Goal: Task Accomplishment & Management: Manage account settings

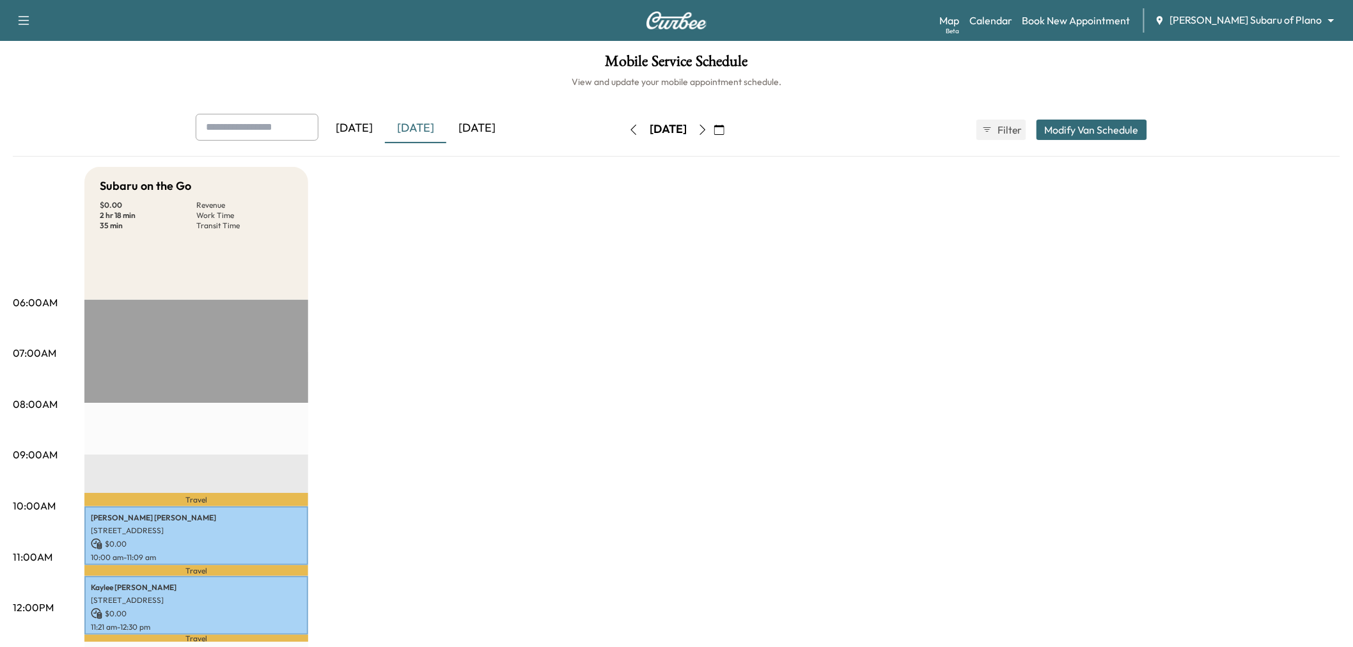
click at [490, 124] on div "[DATE]" at bounding box center [476, 128] width 61 height 29
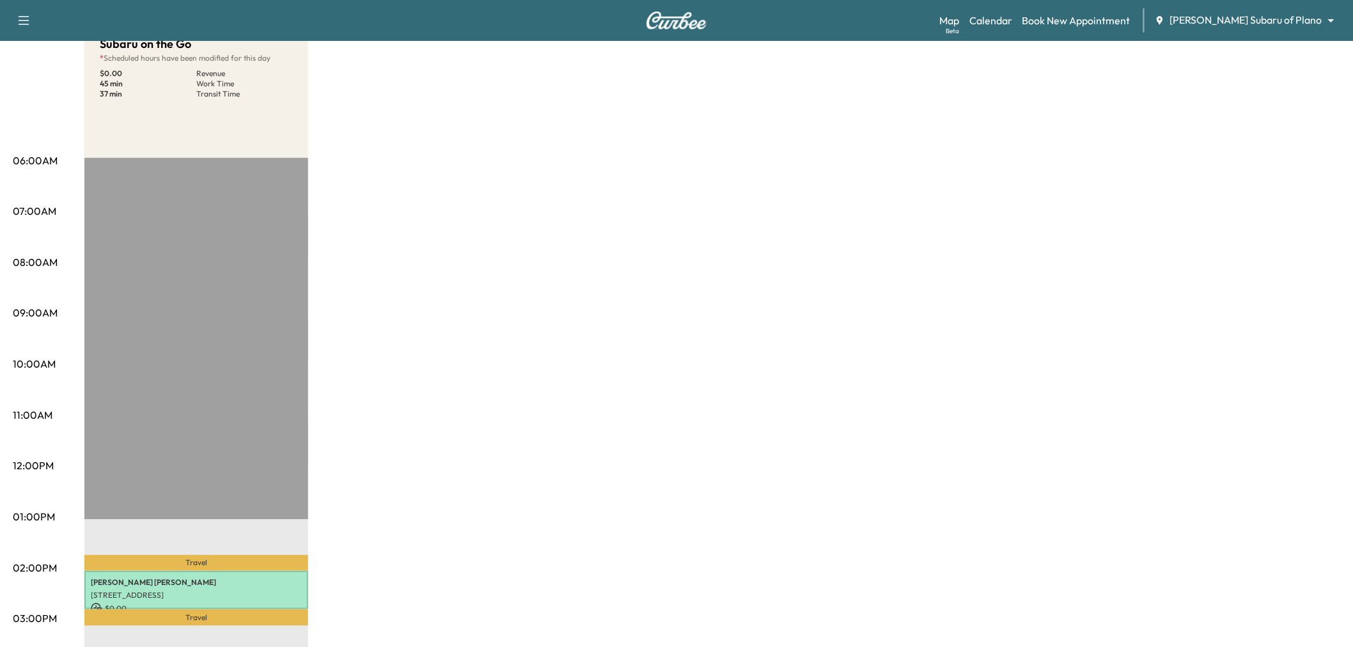
scroll to position [426, 0]
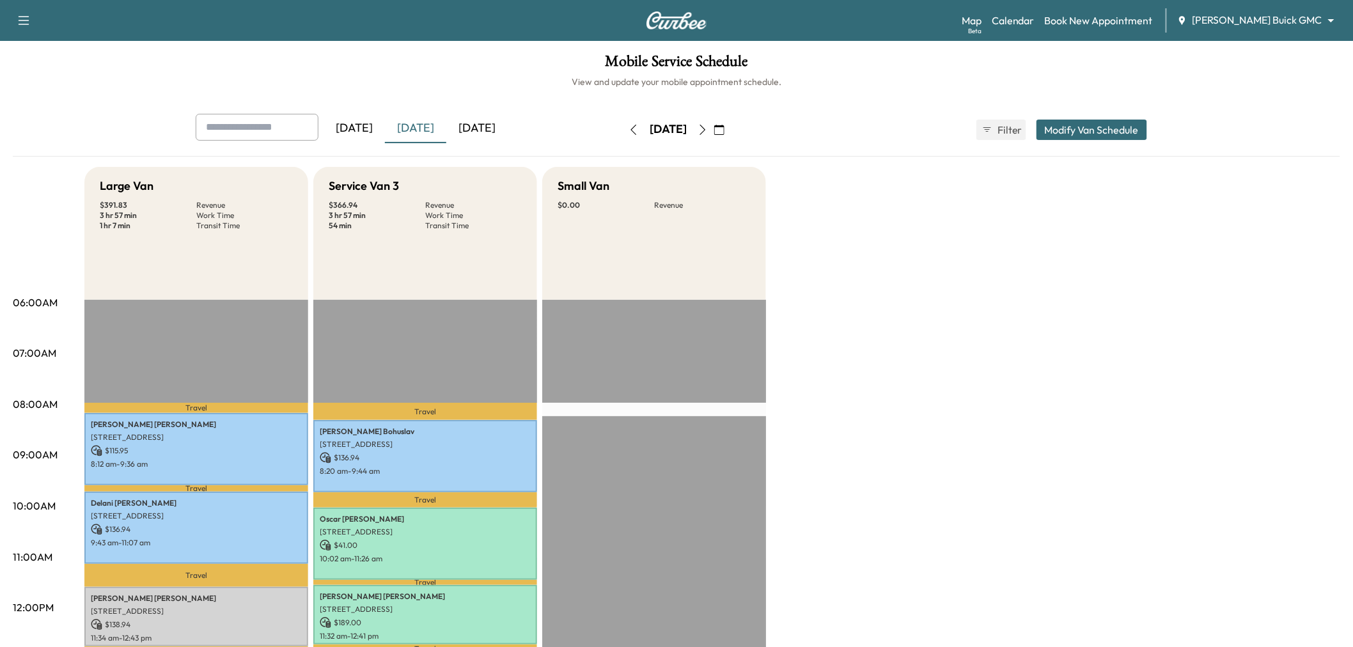
click at [476, 129] on div "[DATE]" at bounding box center [476, 128] width 61 height 29
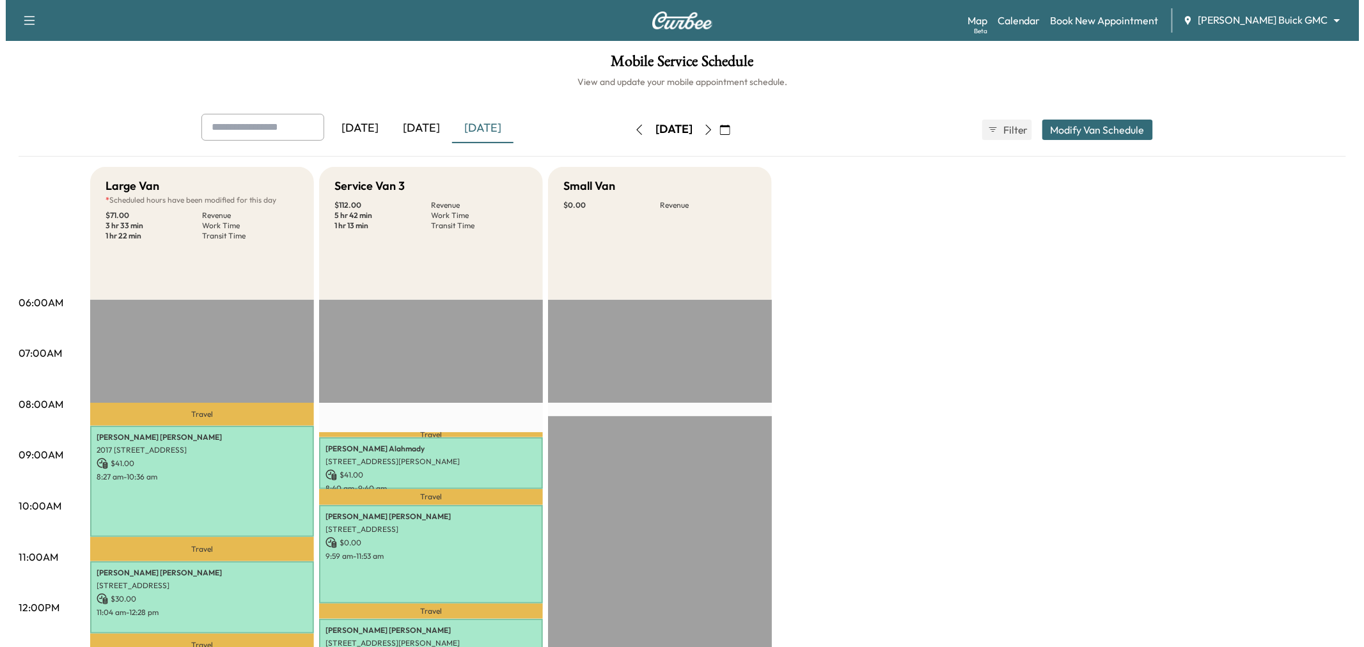
scroll to position [284, 0]
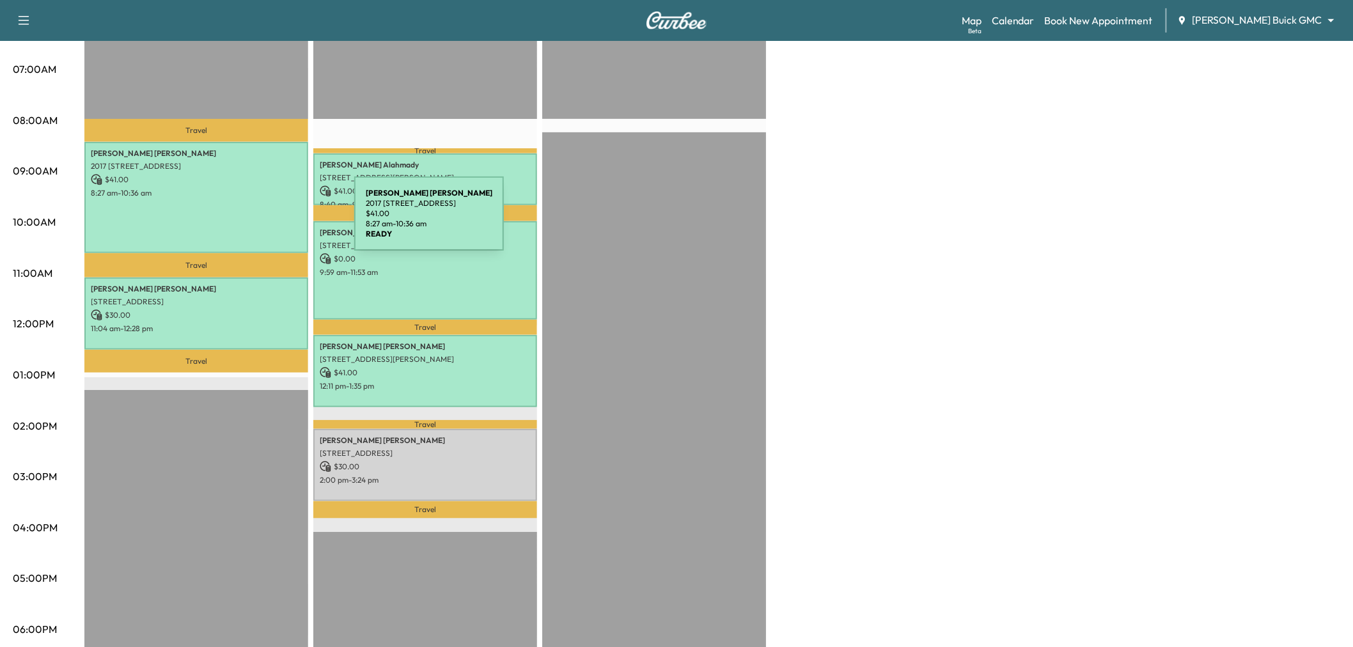
click at [253, 219] on div "[PERSON_NAME] 2017 [STREET_ADDRESS] $ 41.00 8:27 am - 10:36 am" at bounding box center [196, 197] width 224 height 111
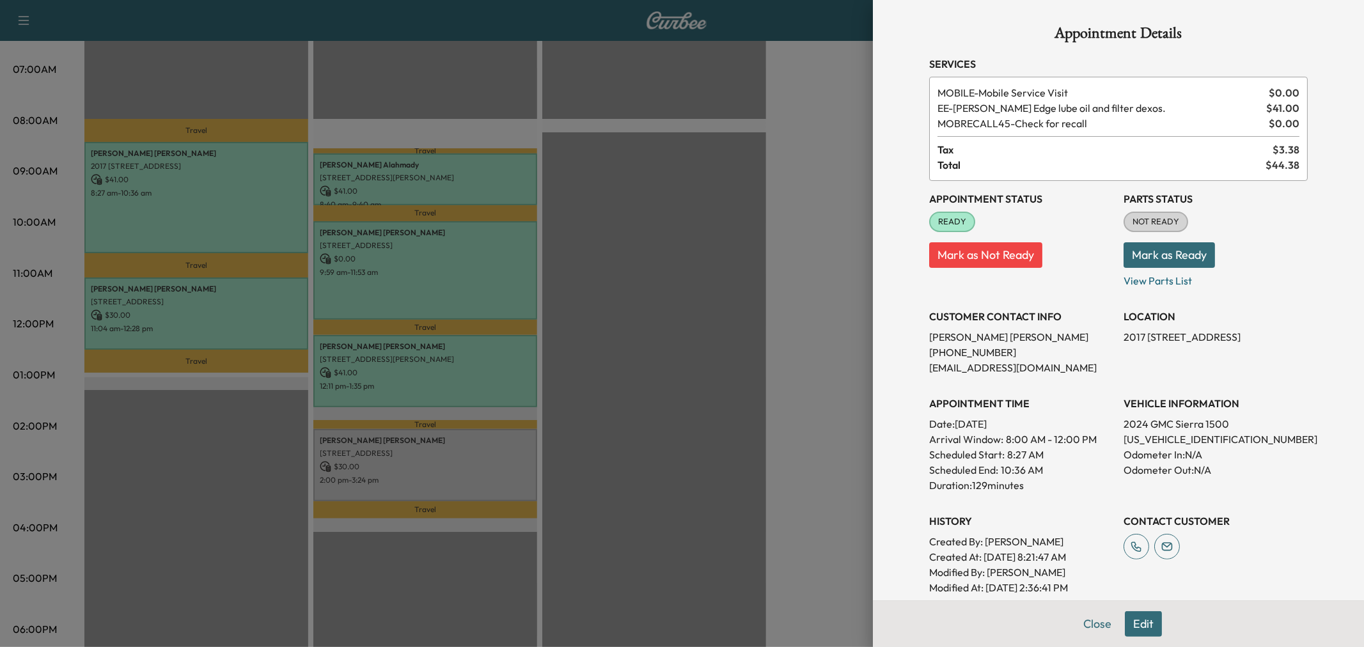
click at [250, 215] on div at bounding box center [682, 323] width 1364 height 647
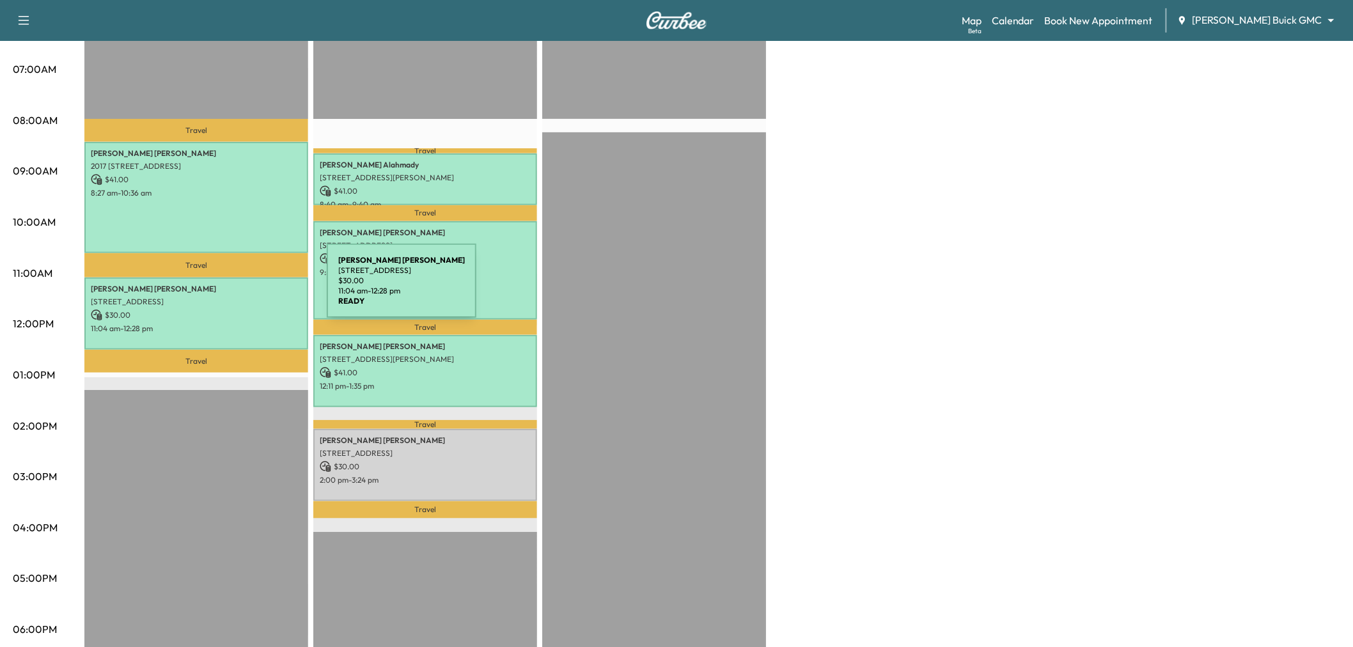
click at [231, 288] on p "[PERSON_NAME]" at bounding box center [196, 289] width 211 height 10
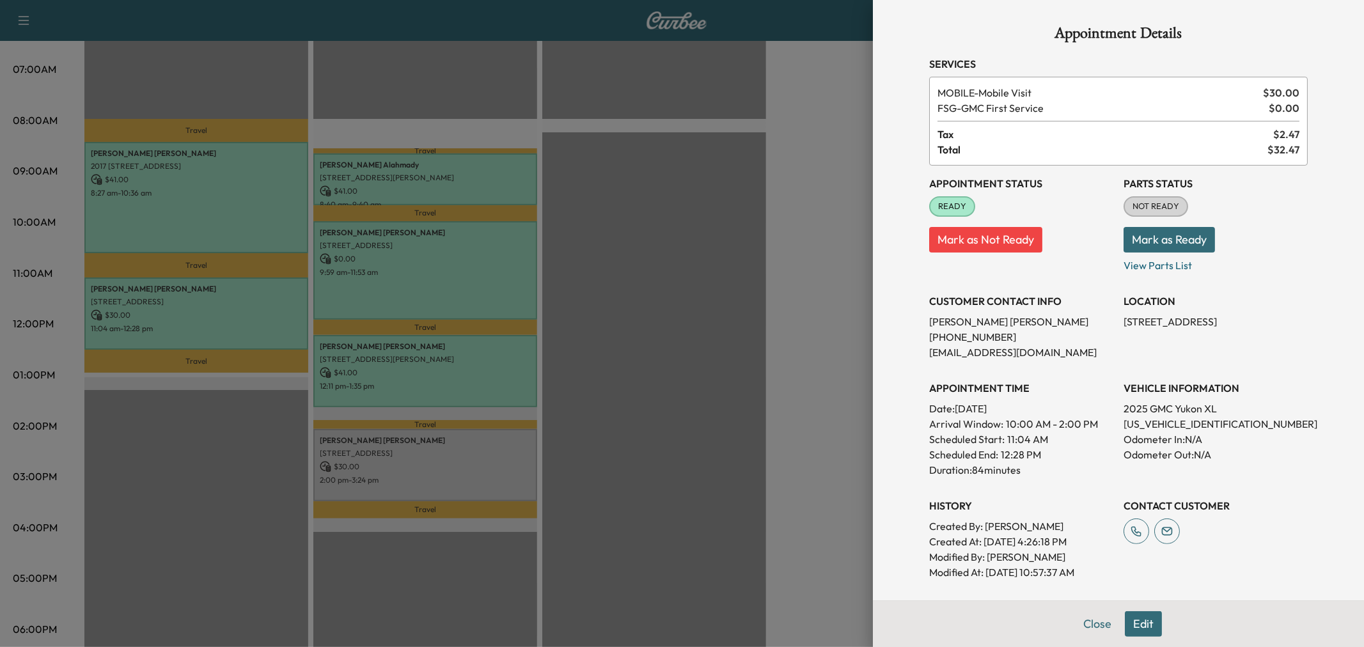
click at [231, 288] on div at bounding box center [682, 323] width 1364 height 647
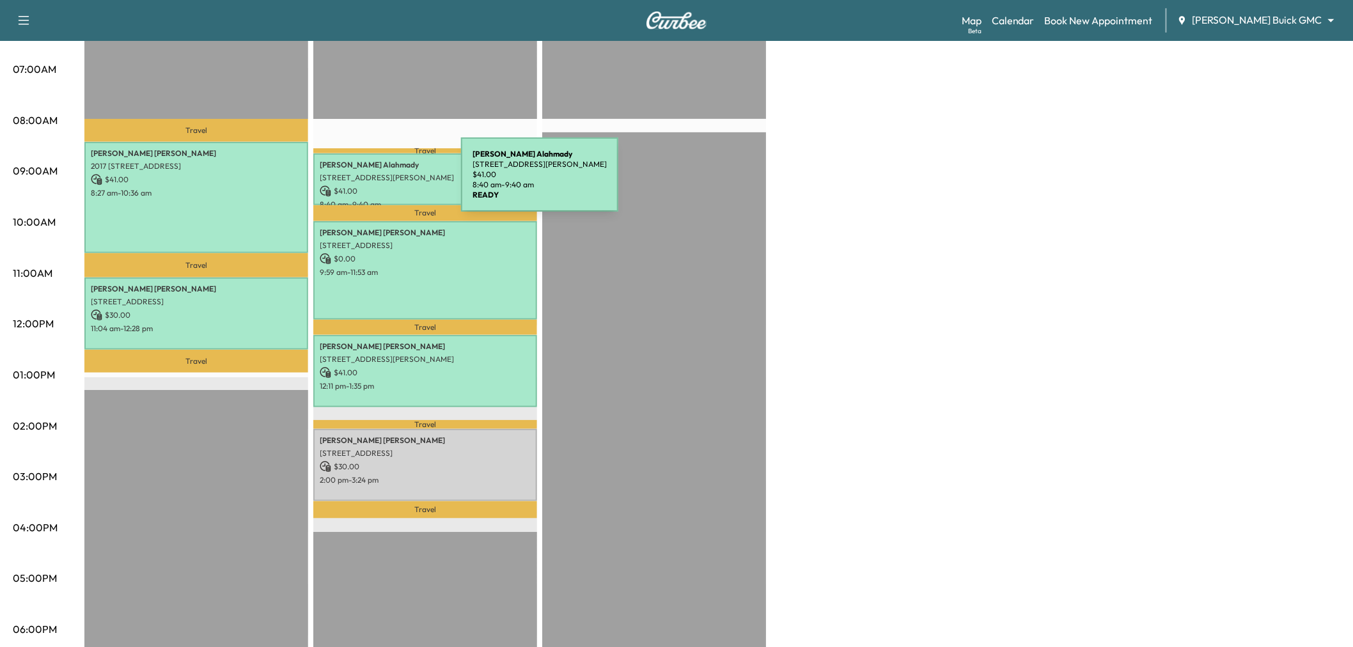
click at [365, 185] on p "$ 41.00" at bounding box center [425, 191] width 211 height 12
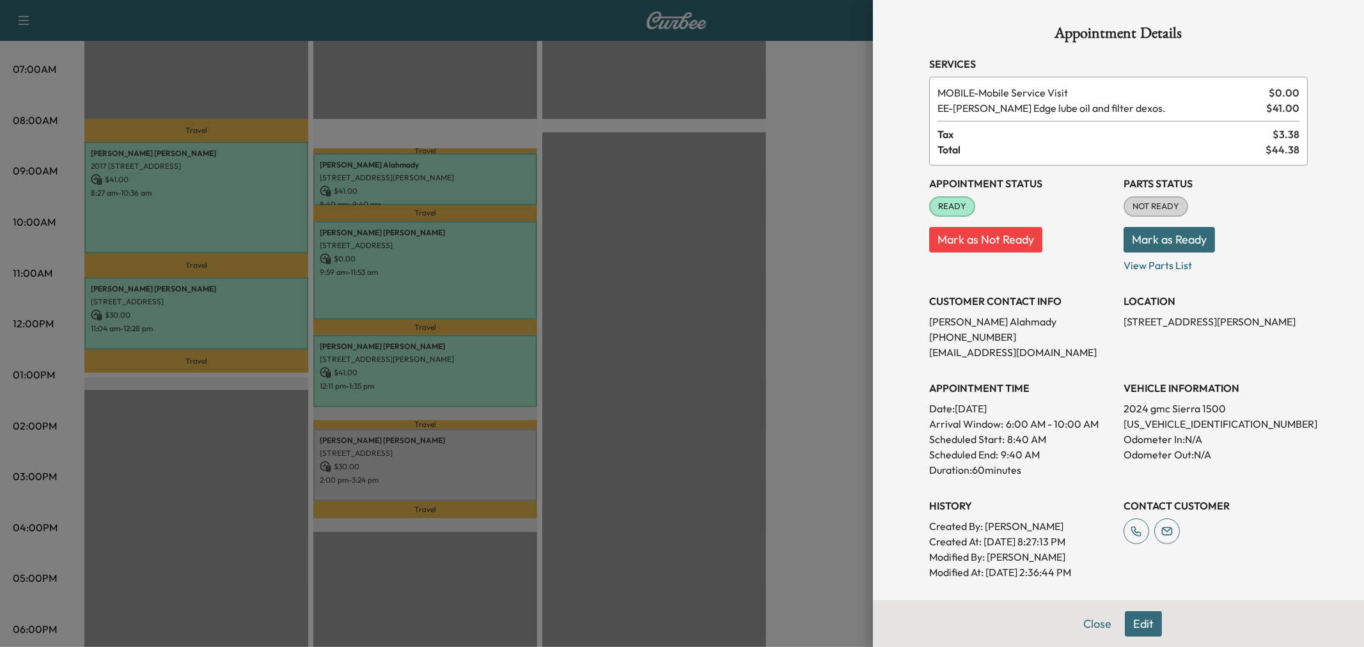
click at [365, 182] on div at bounding box center [682, 323] width 1364 height 647
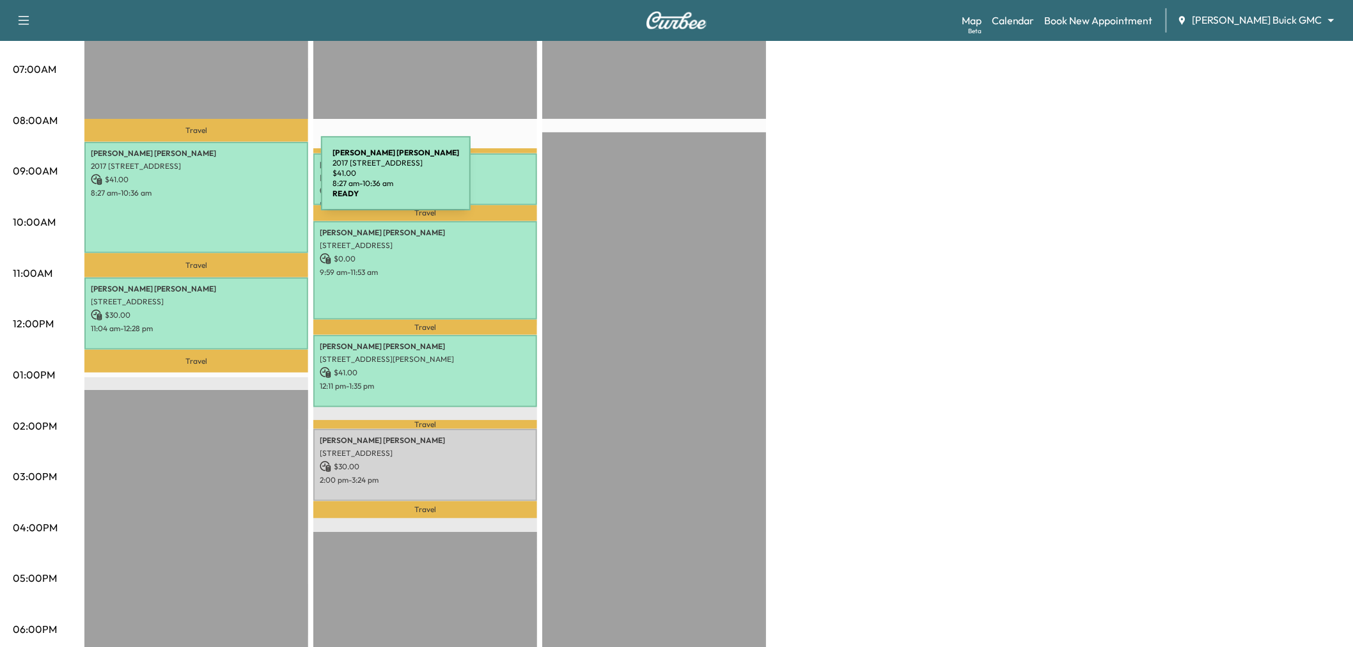
click at [225, 181] on p "$ 41.00" at bounding box center [196, 180] width 211 height 12
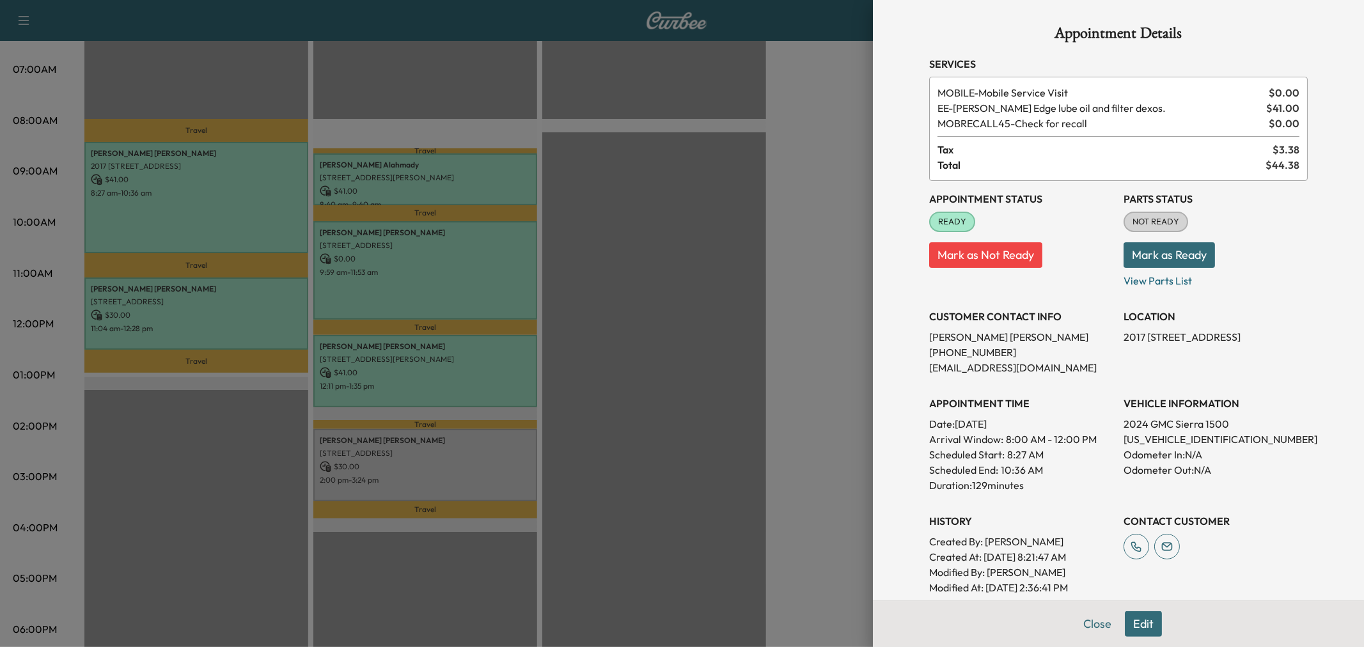
click at [233, 187] on div at bounding box center [682, 323] width 1364 height 647
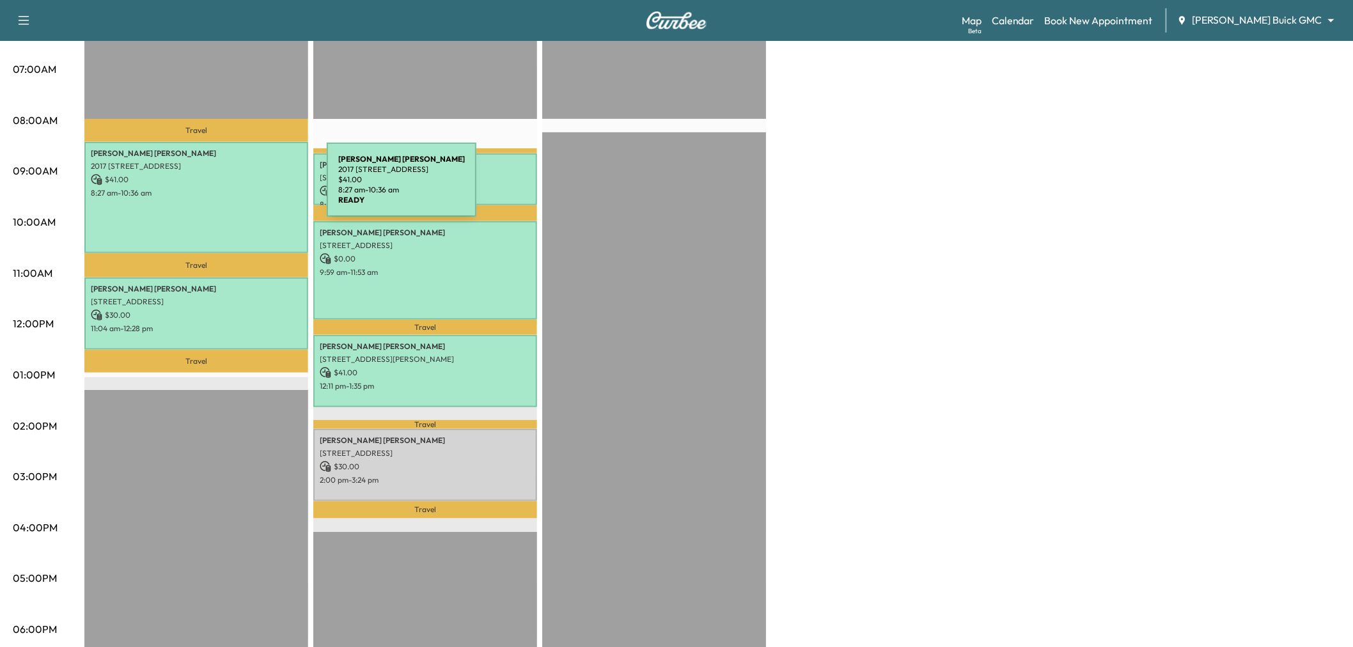
click at [231, 188] on p "8:27 am - 10:36 am" at bounding box center [196, 193] width 211 height 10
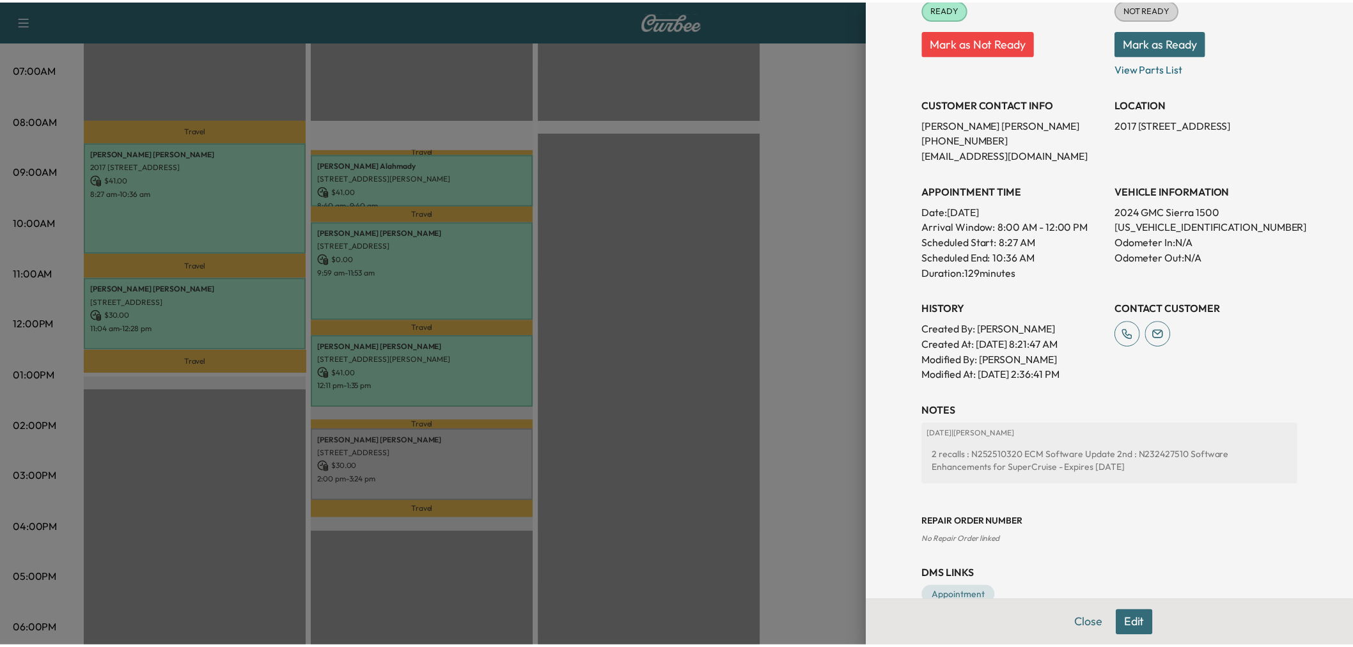
scroll to position [243, 0]
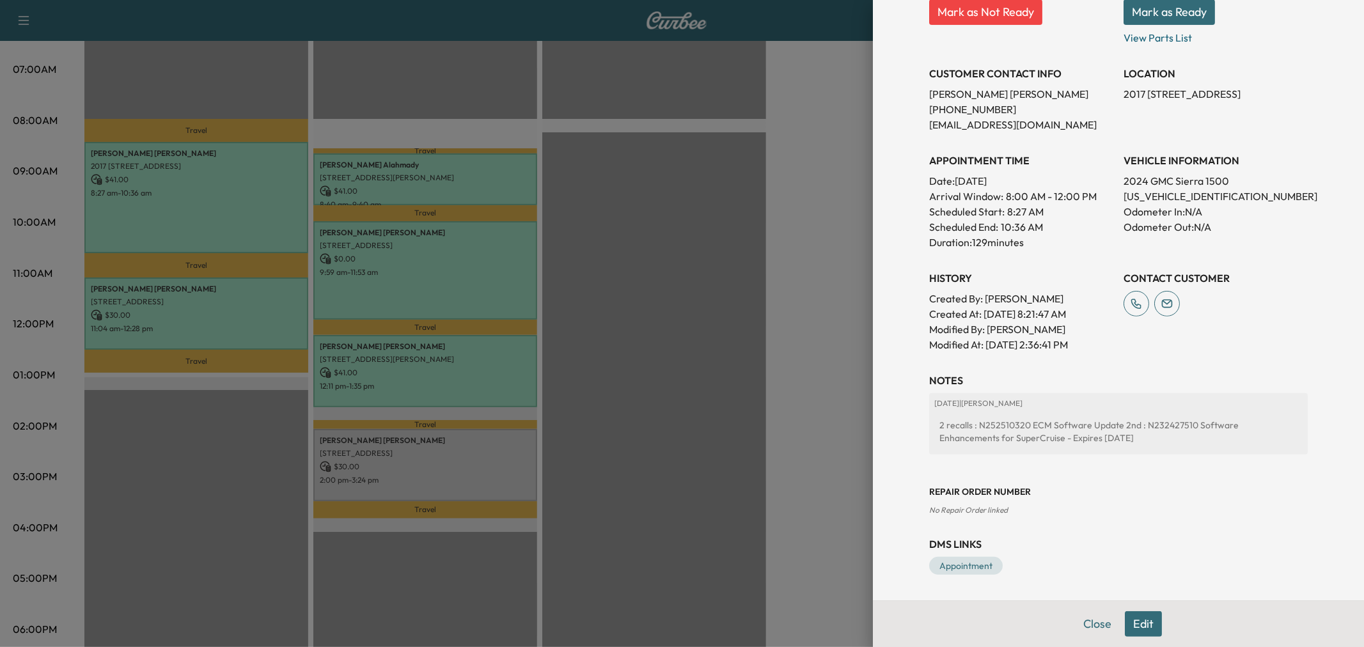
click at [709, 402] on div at bounding box center [682, 323] width 1364 height 647
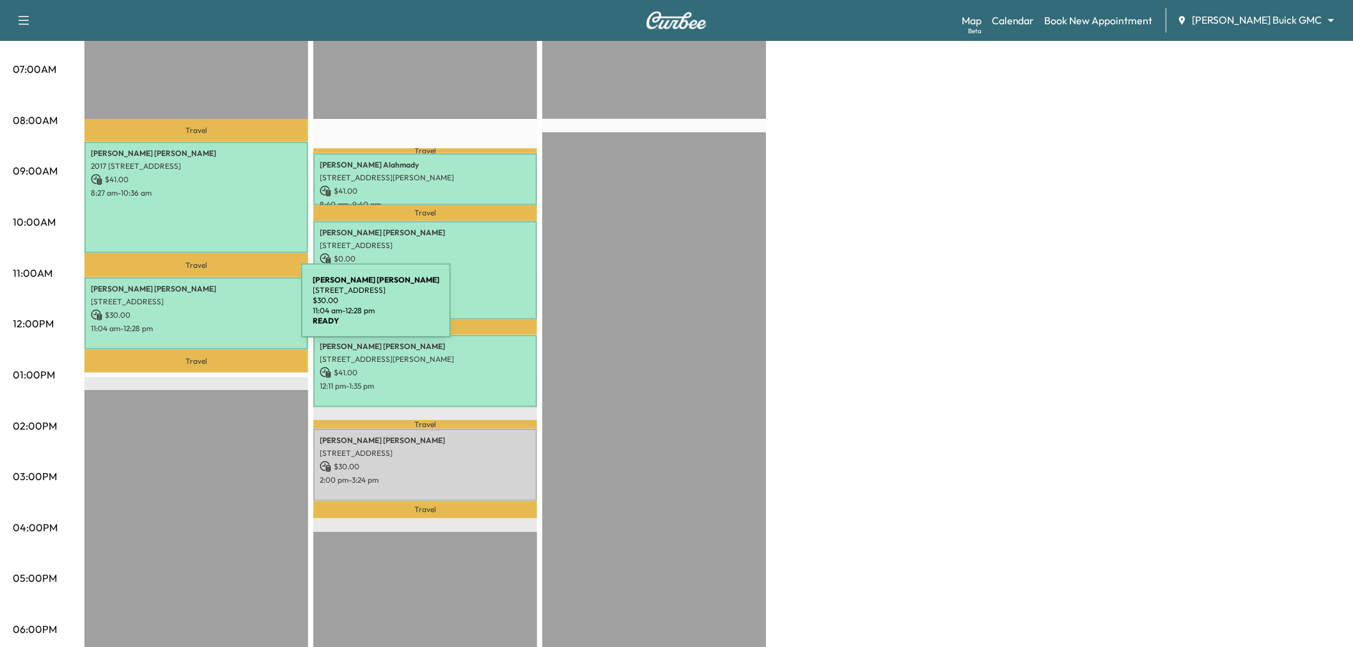
click at [205, 310] on p "$ 30.00" at bounding box center [196, 316] width 211 height 12
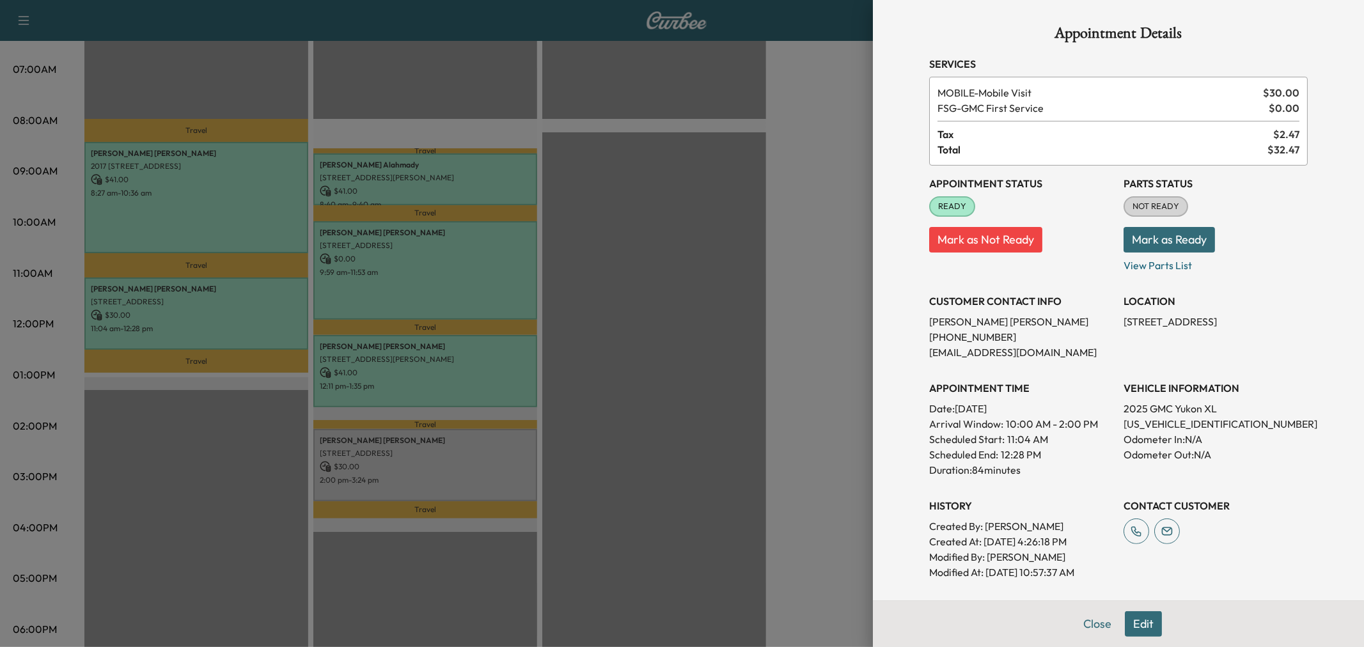
drag, startPoint x: 619, startPoint y: 285, endPoint x: 450, endPoint y: 226, distance: 179.2
click at [611, 283] on div at bounding box center [682, 323] width 1364 height 647
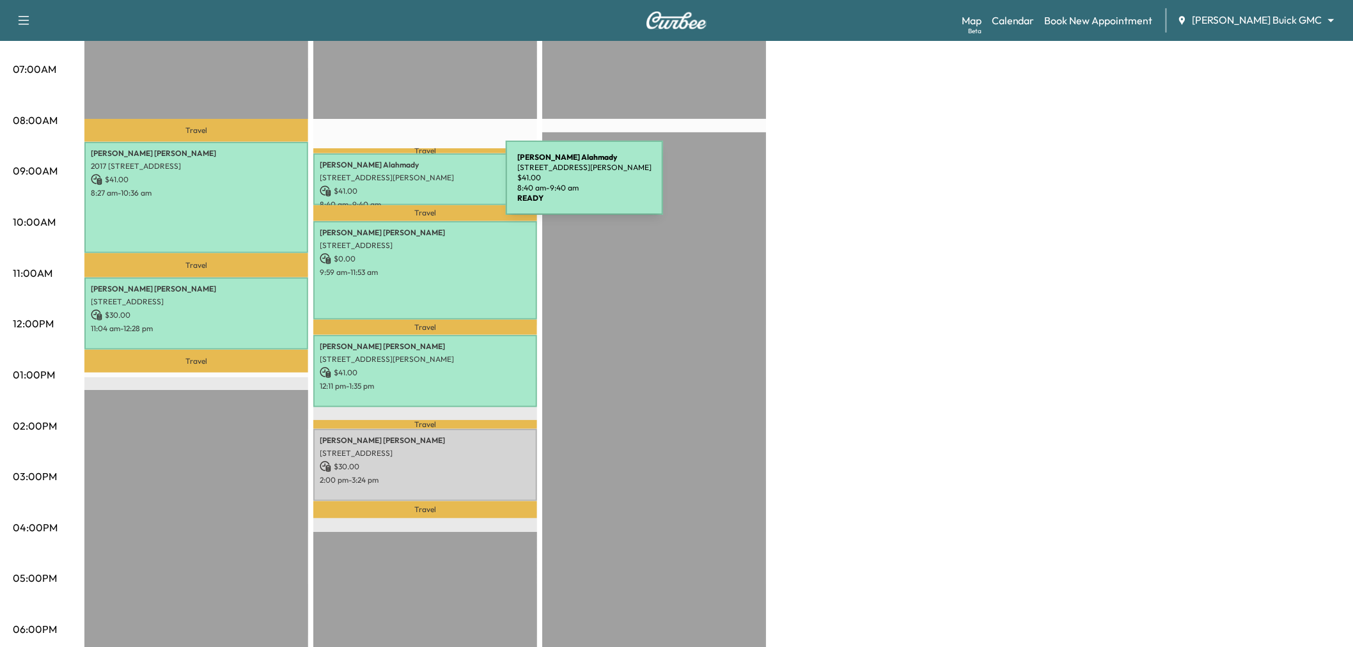
click at [408, 180] on p "[STREET_ADDRESS][PERSON_NAME]" at bounding box center [425, 178] width 211 height 10
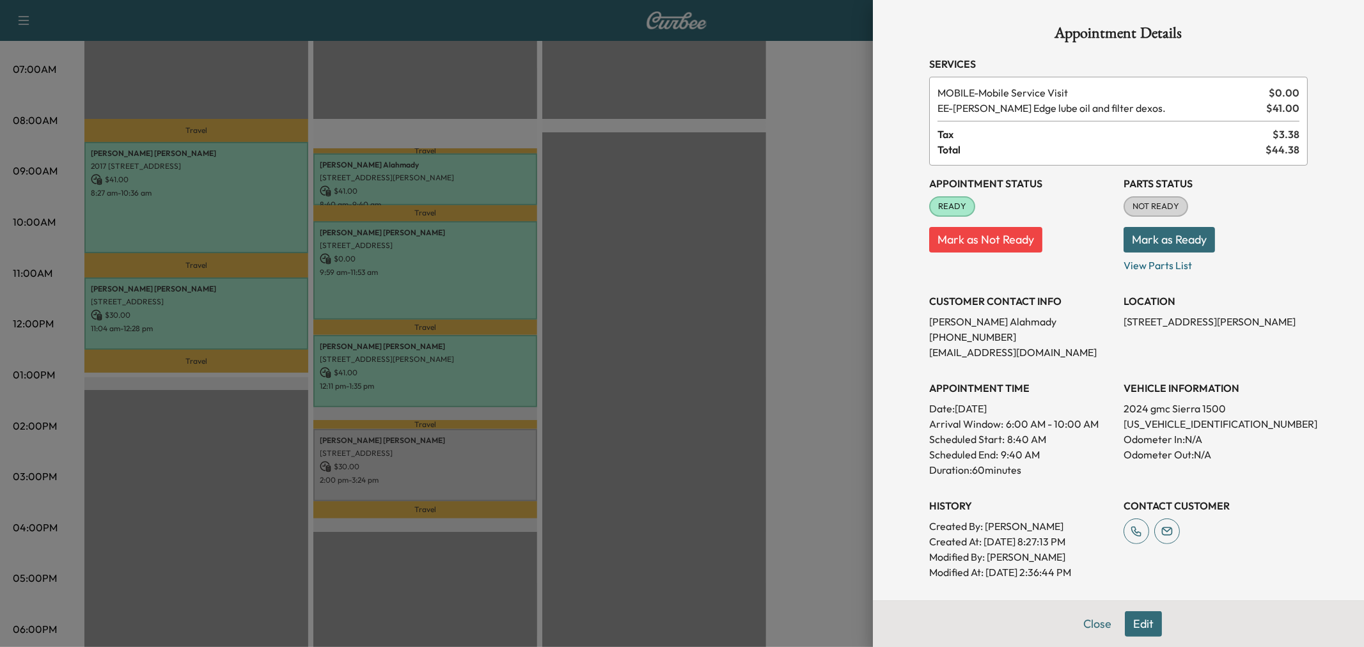
click at [443, 281] on div at bounding box center [682, 323] width 1364 height 647
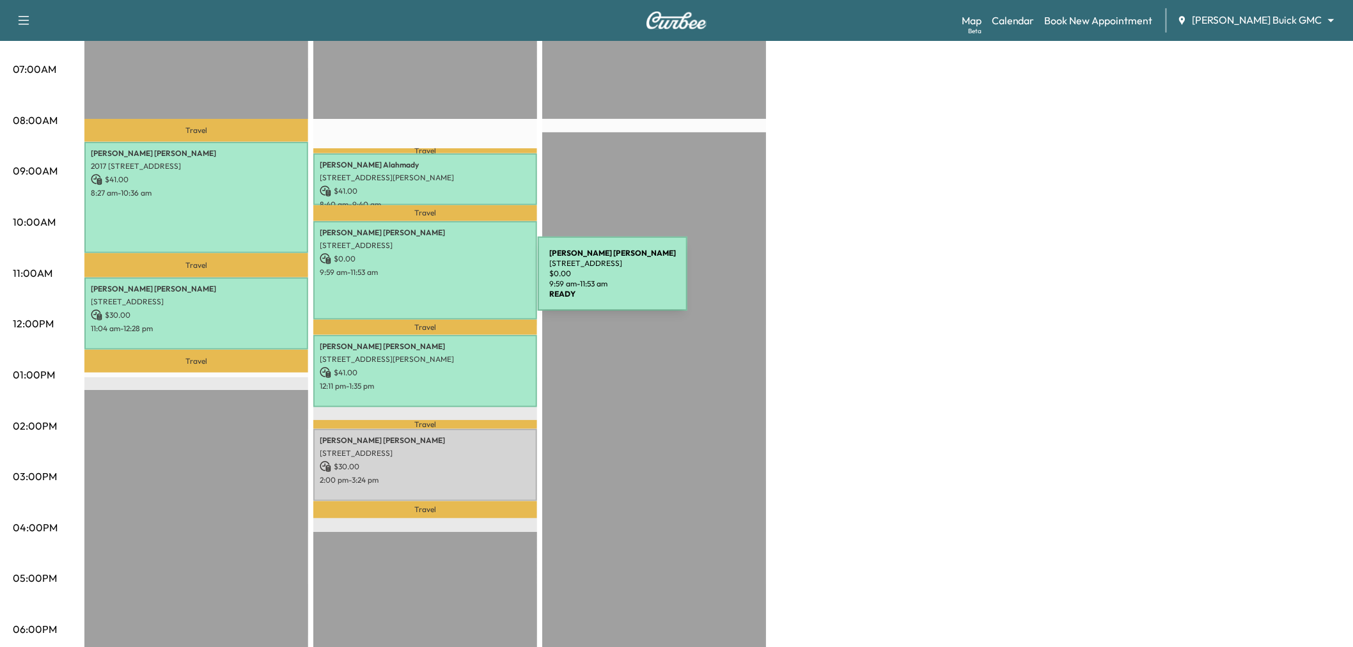
click at [442, 281] on div "[PERSON_NAME] [STREET_ADDRESS] $ 0.00 9:59 am - 11:53 am" at bounding box center [425, 270] width 224 height 98
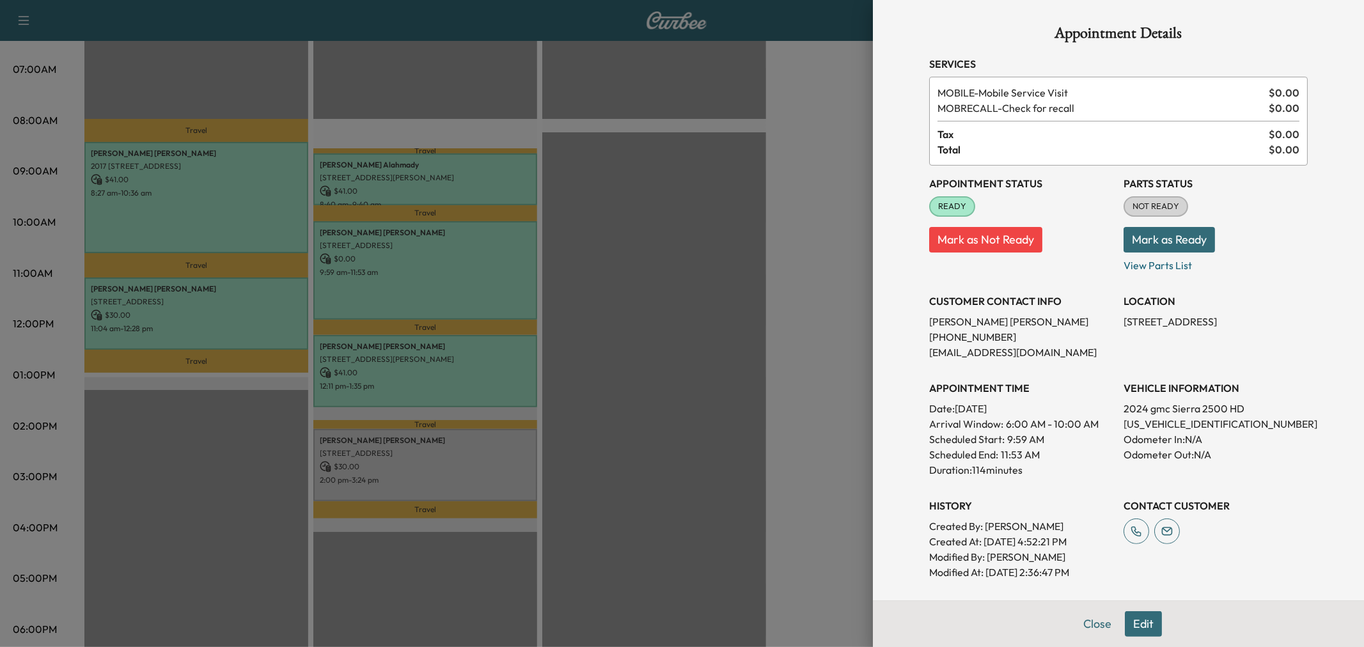
click at [508, 367] on div at bounding box center [682, 323] width 1364 height 647
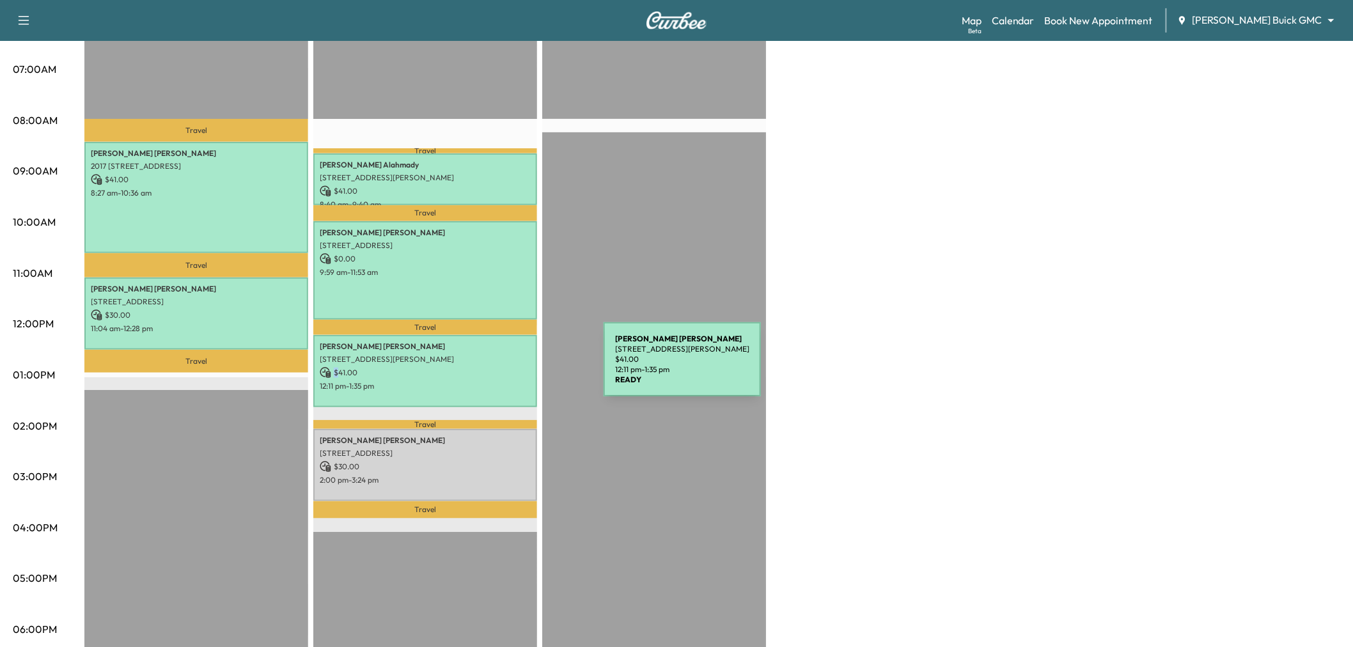
click at [508, 367] on p "$ 41.00" at bounding box center [425, 373] width 211 height 12
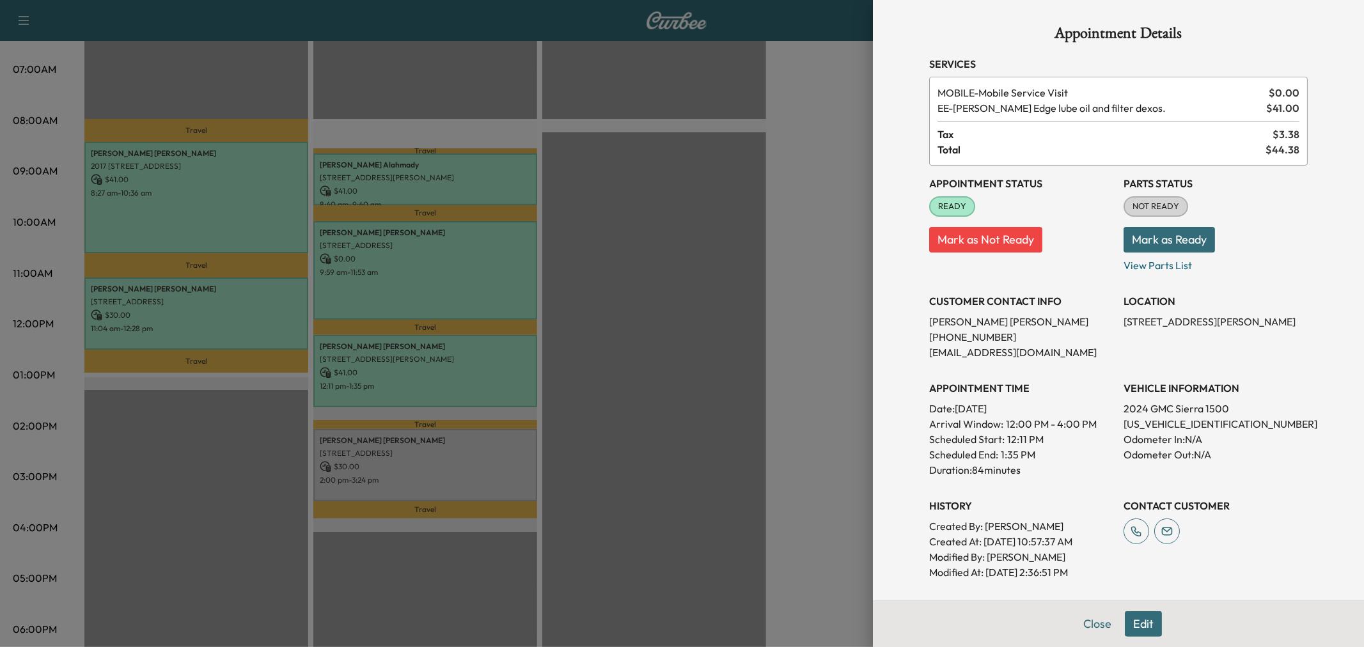
click at [316, 192] on div at bounding box center [682, 323] width 1364 height 647
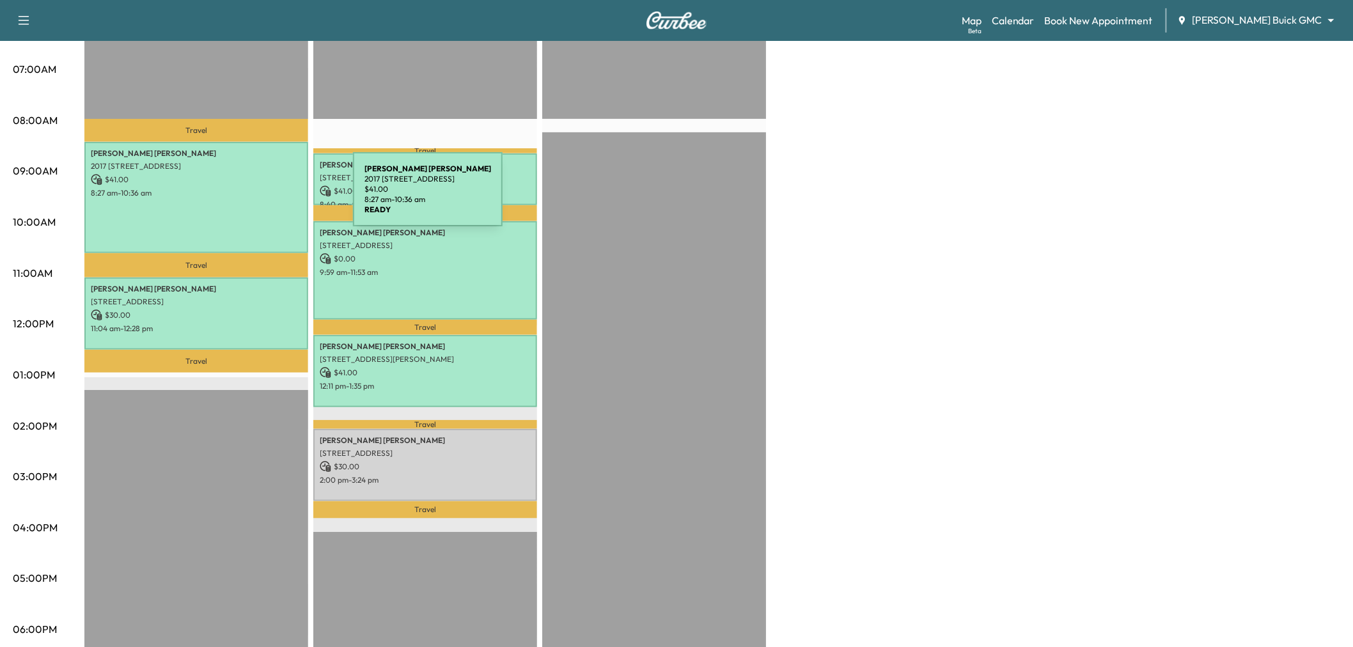
click at [251, 199] on div "[PERSON_NAME] 2017 [STREET_ADDRESS] $ 41.00 8:27 am - 10:36 am" at bounding box center [196, 197] width 224 height 111
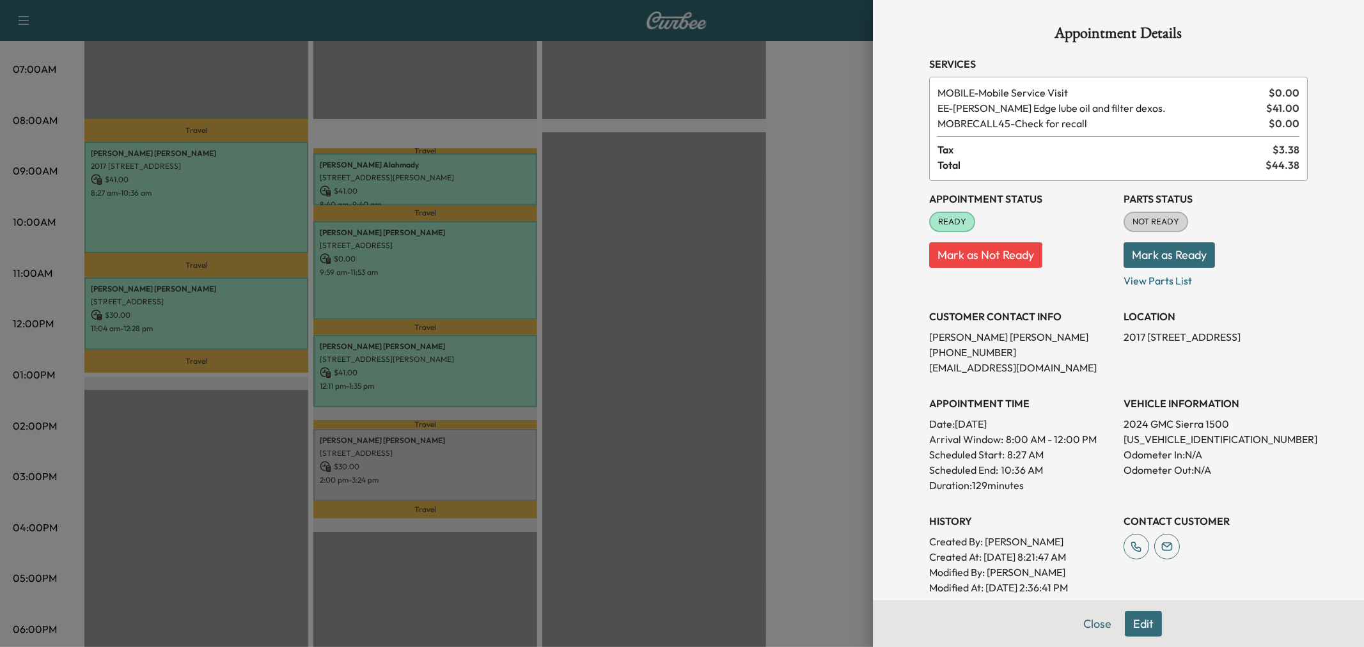
click at [269, 310] on div at bounding box center [682, 323] width 1364 height 647
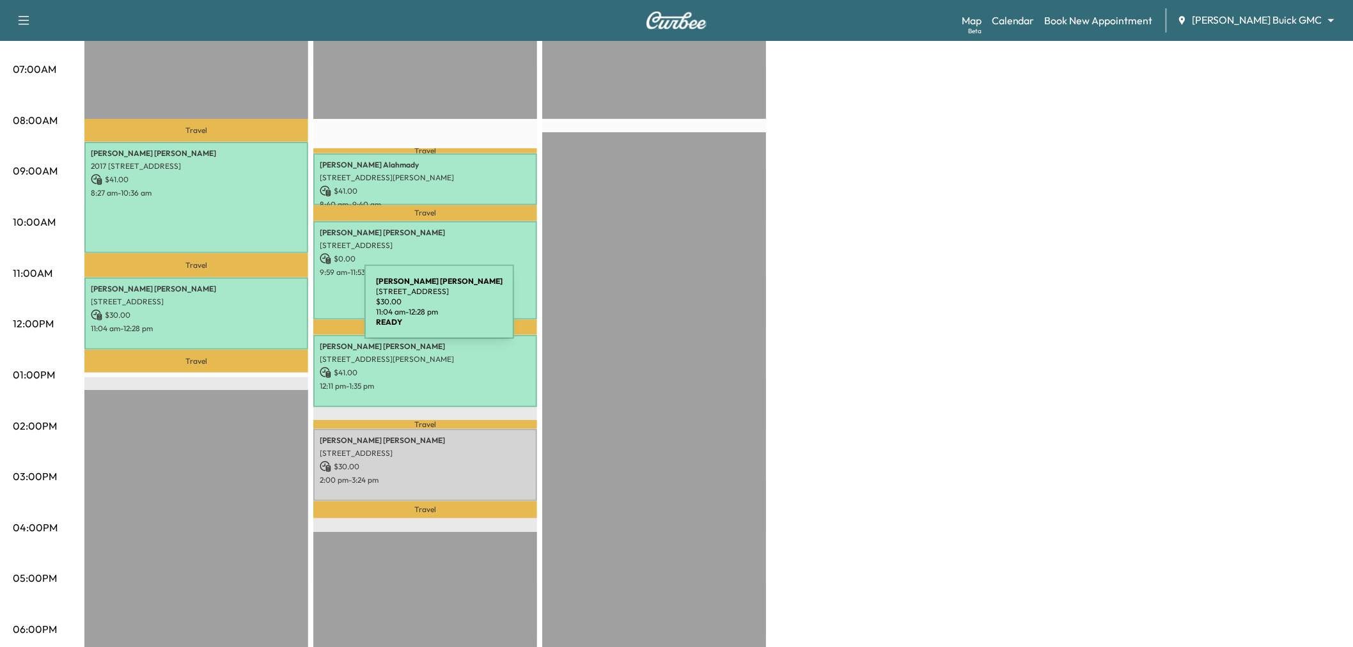
click at [269, 310] on p "$ 30.00" at bounding box center [196, 316] width 211 height 12
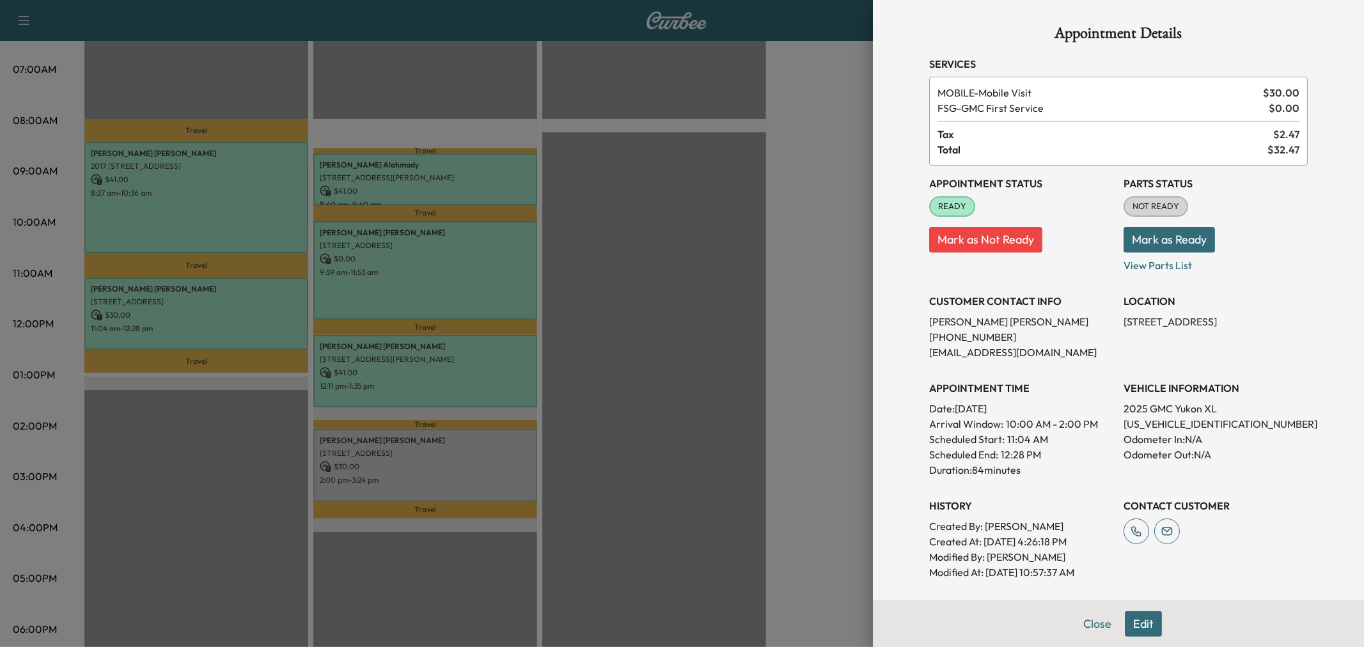
click at [696, 216] on div at bounding box center [682, 323] width 1364 height 647
